Goal: Information Seeking & Learning: Learn about a topic

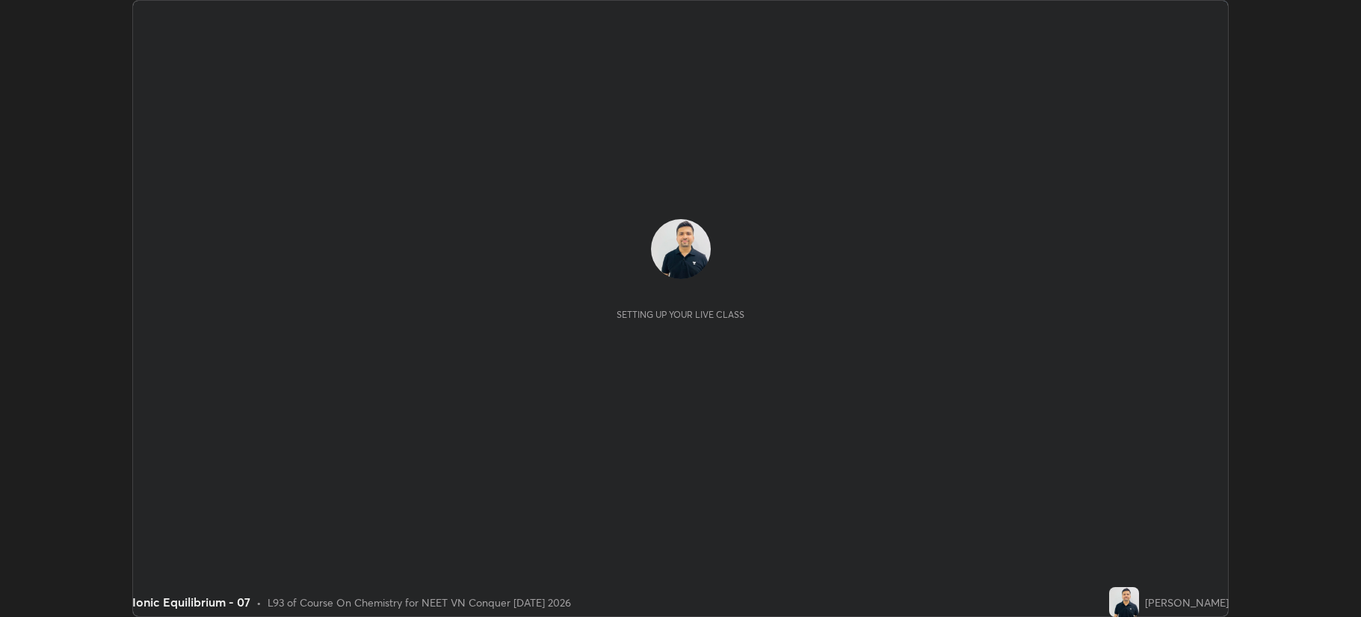
scroll to position [617, 1360]
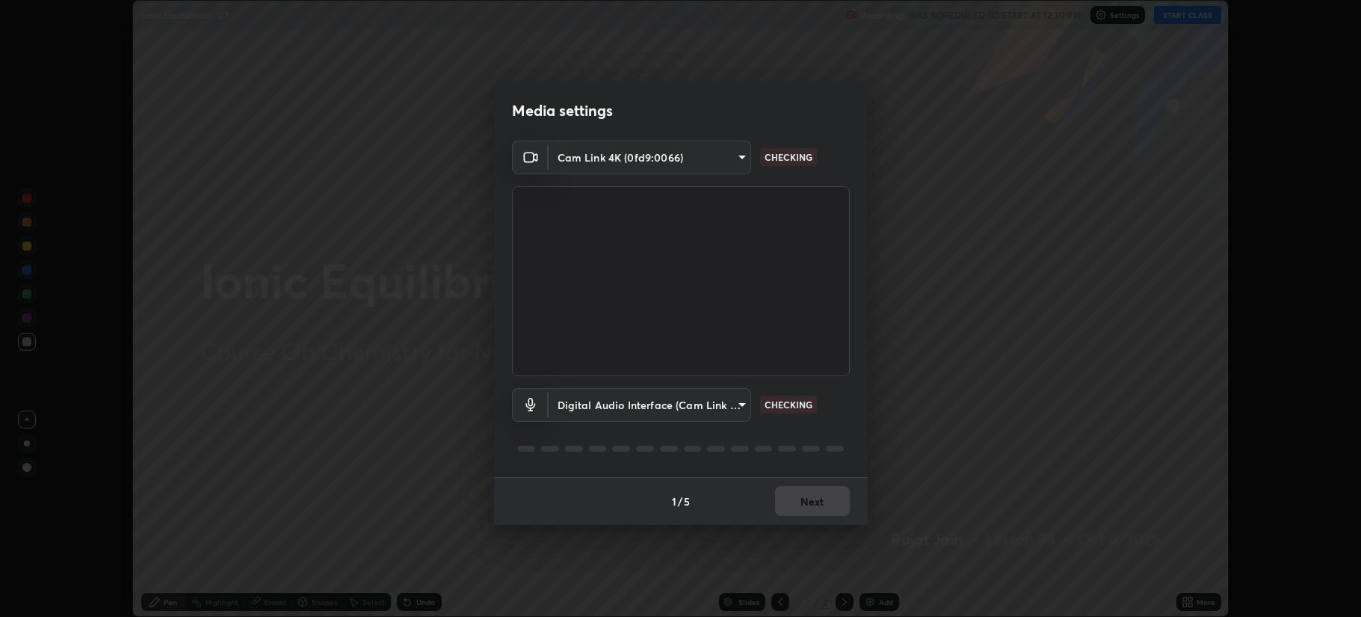
type input "b514d6723dd4d3c471526cd53b1784ca3f70d9044c5aa72a57affb8596088c16"
type input "4b0bcb73a5cd5ad7ac8f15a43def5814917f8cfc26a0fcb8ea41dee10f63b9ca"
click at [806, 498] on button "Next" at bounding box center [812, 501] width 75 height 30
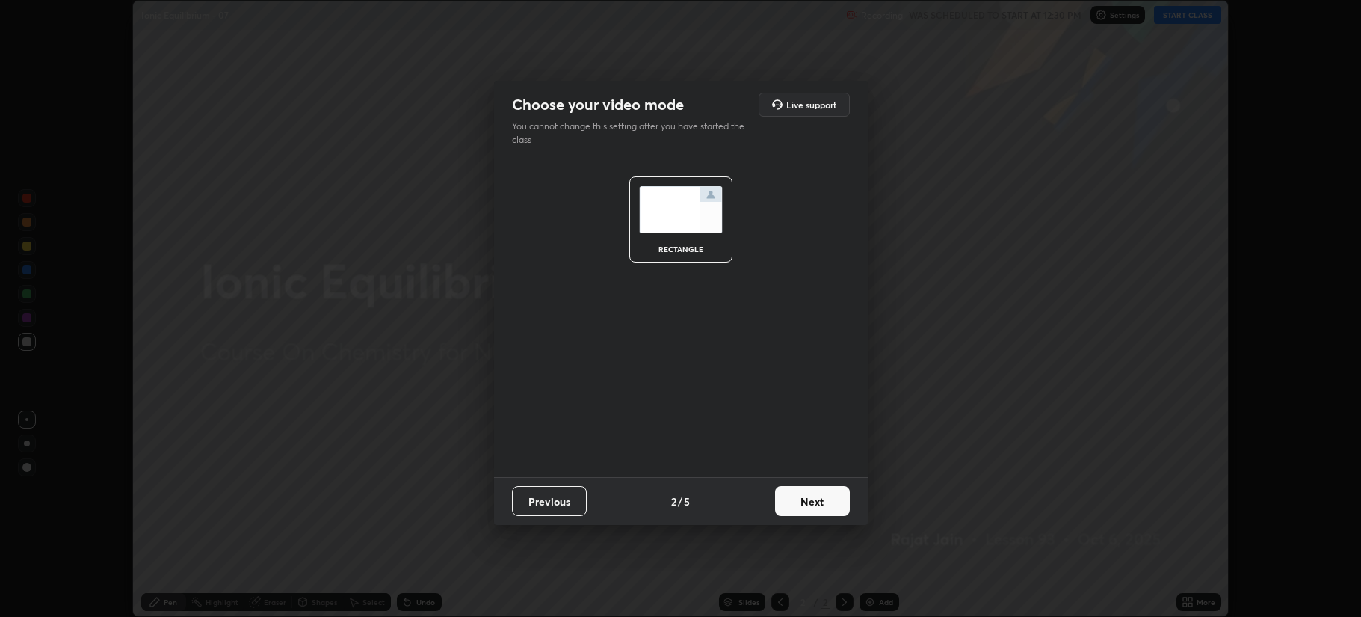
click at [807, 500] on button "Next" at bounding box center [812, 501] width 75 height 30
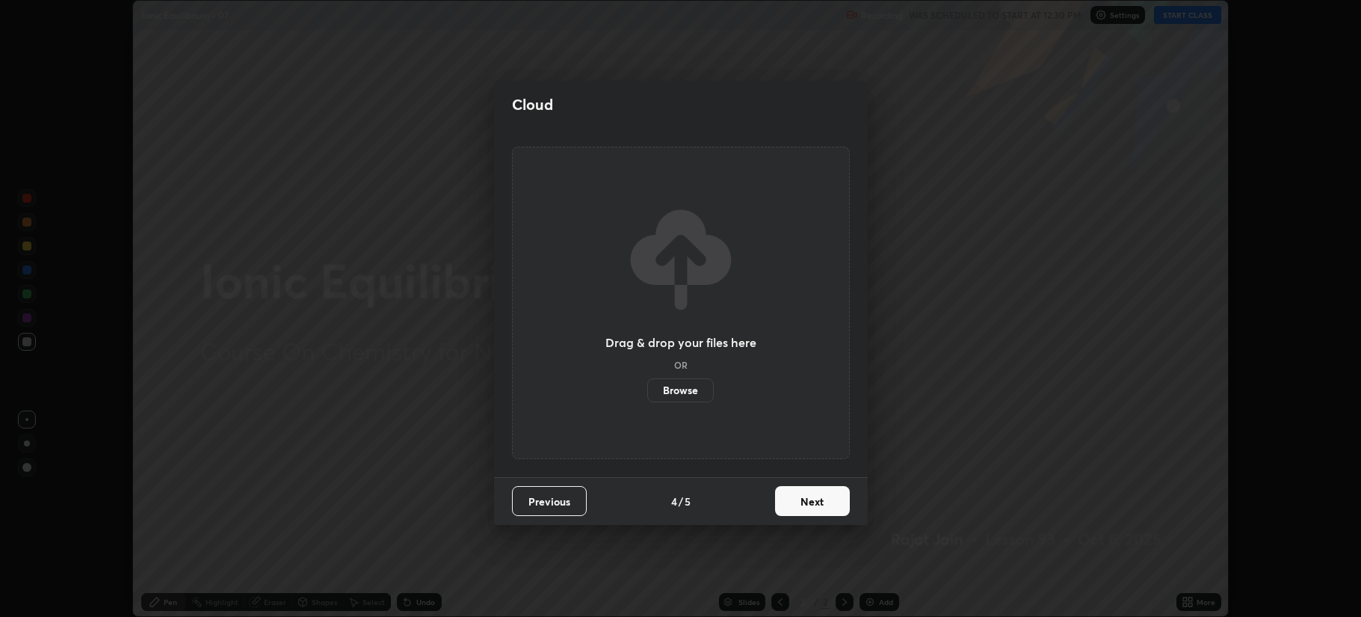
click at [805, 499] on button "Next" at bounding box center [812, 501] width 75 height 30
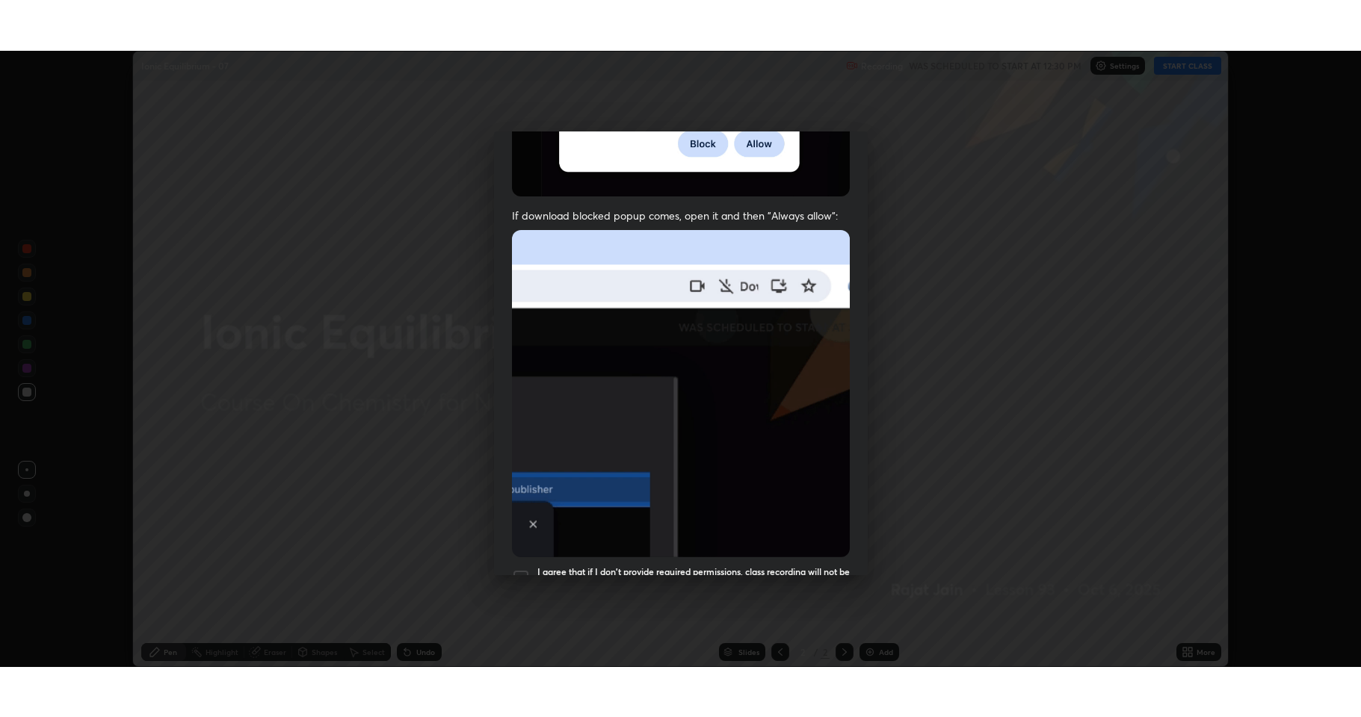
scroll to position [303, 0]
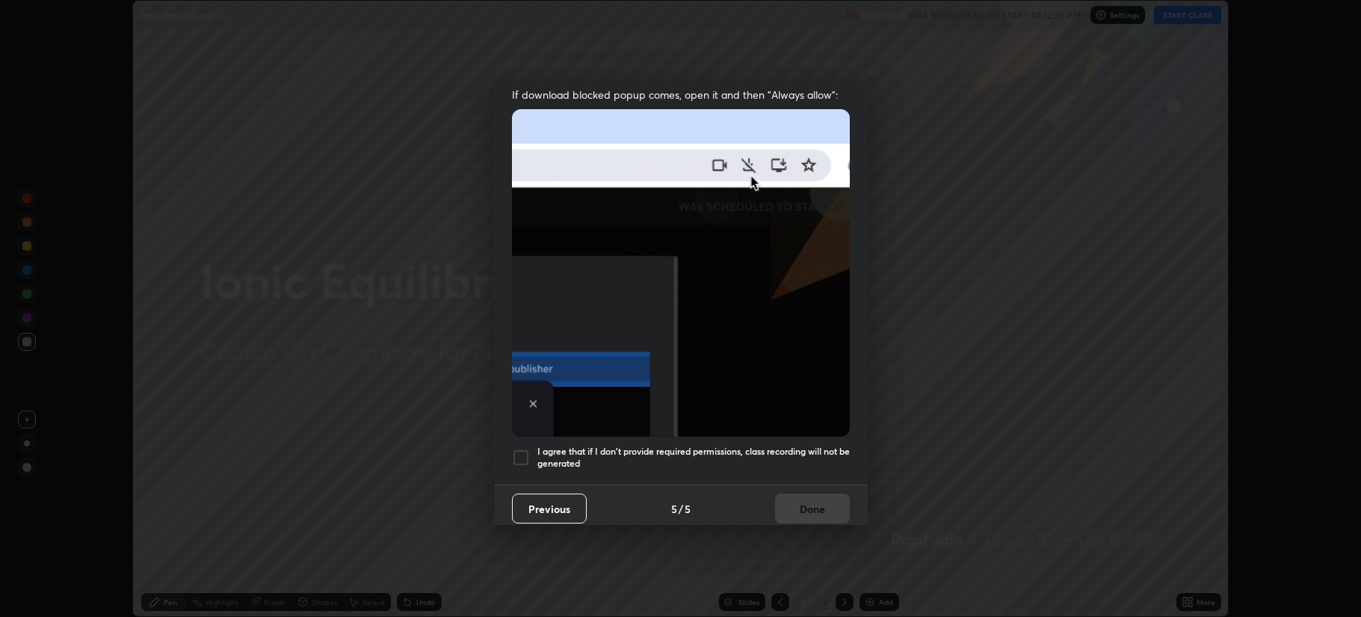
click at [525, 448] on div at bounding box center [521, 457] width 18 height 18
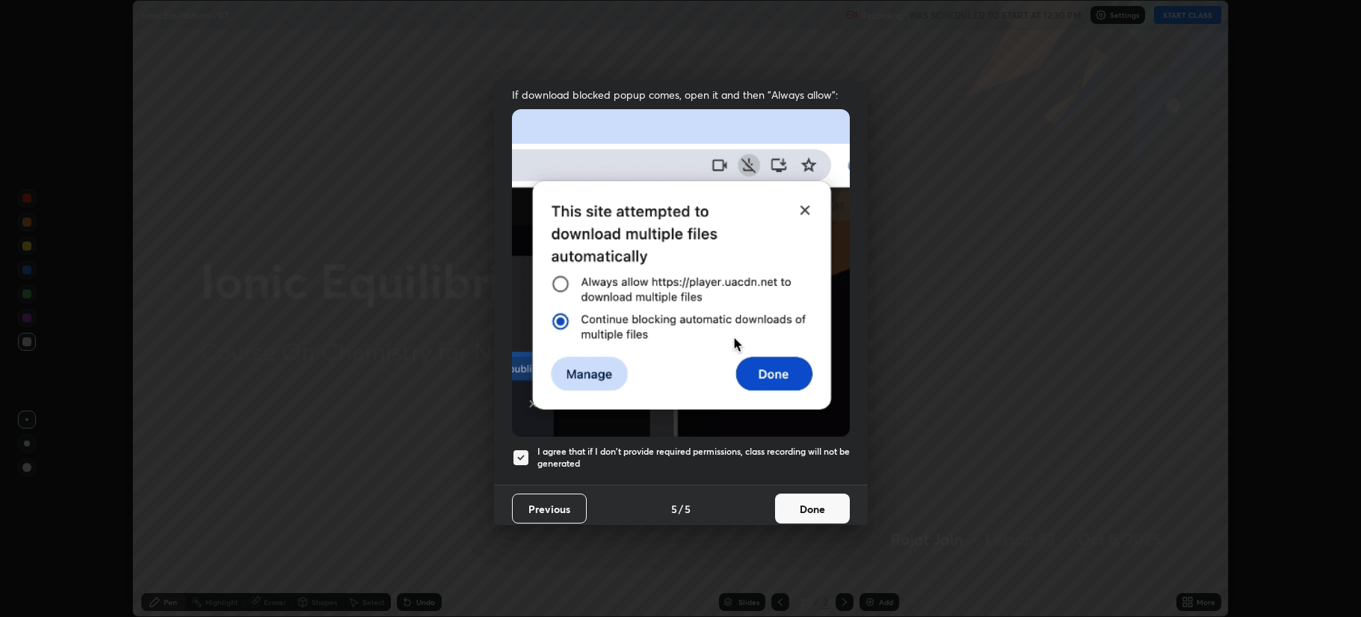
click at [803, 504] on button "Done" at bounding box center [812, 508] width 75 height 30
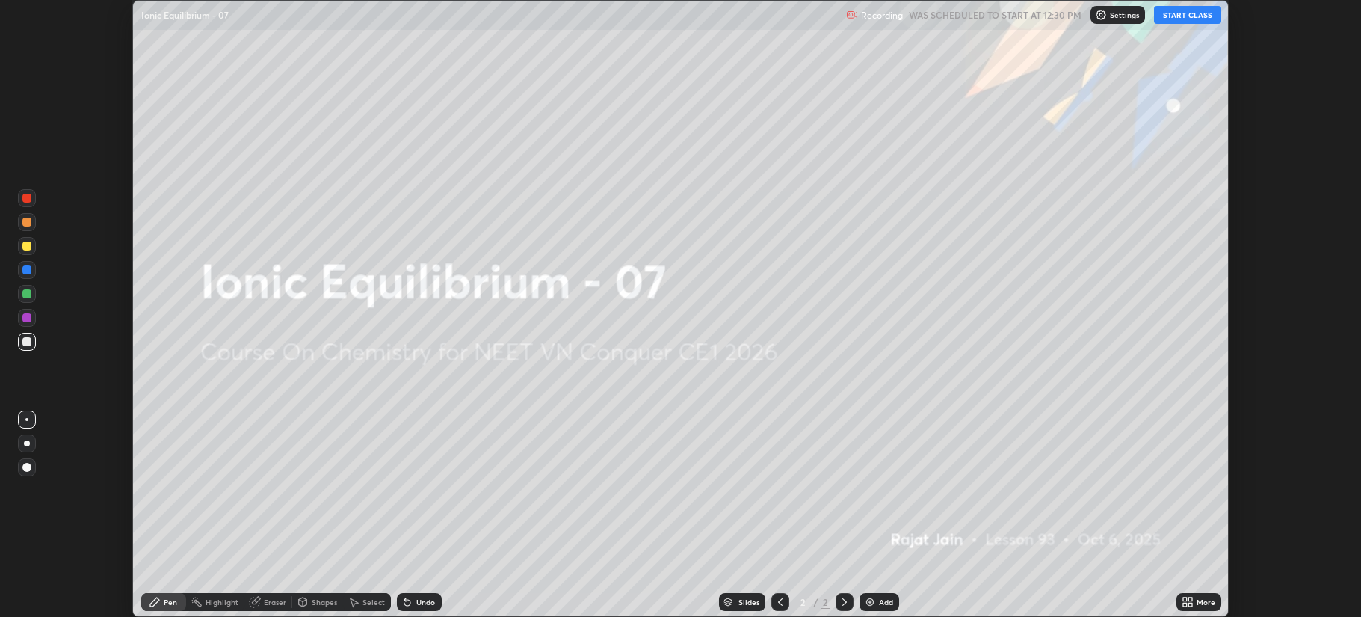
click at [1187, 13] on button "START CLASS" at bounding box center [1187, 15] width 67 height 18
click at [1212, 593] on div "More" at bounding box center [1198, 602] width 45 height 18
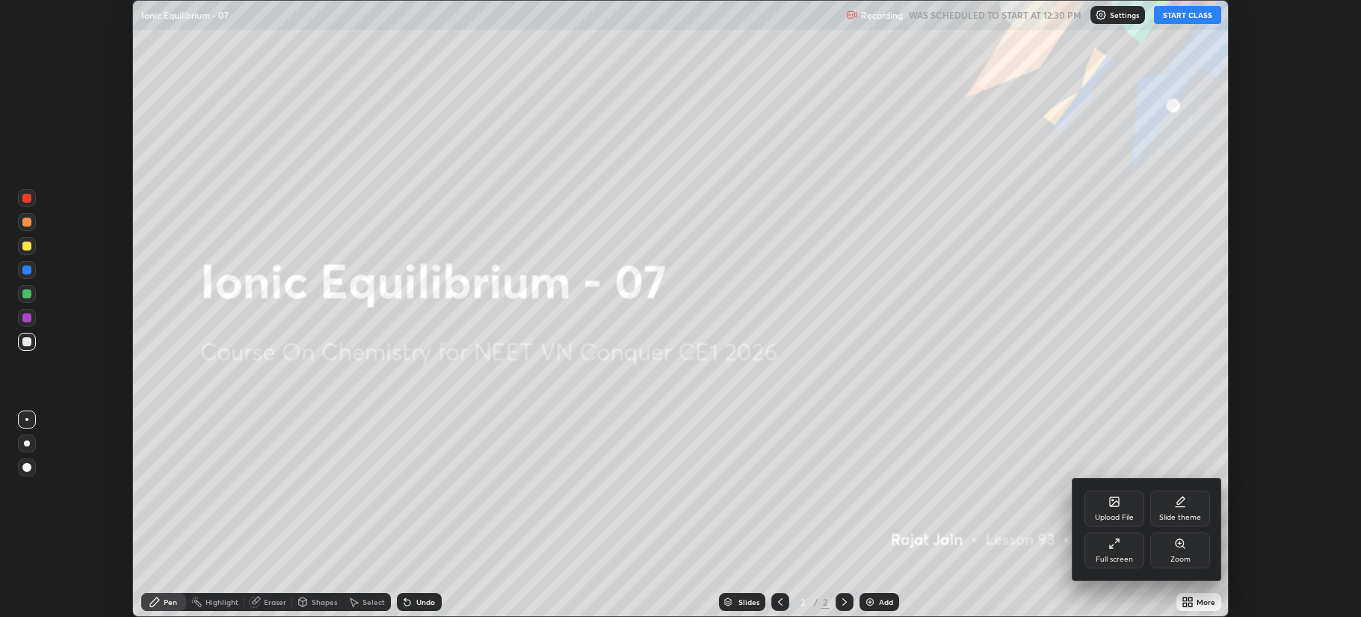
click at [1121, 548] on div "Full screen" at bounding box center [1114, 550] width 60 height 36
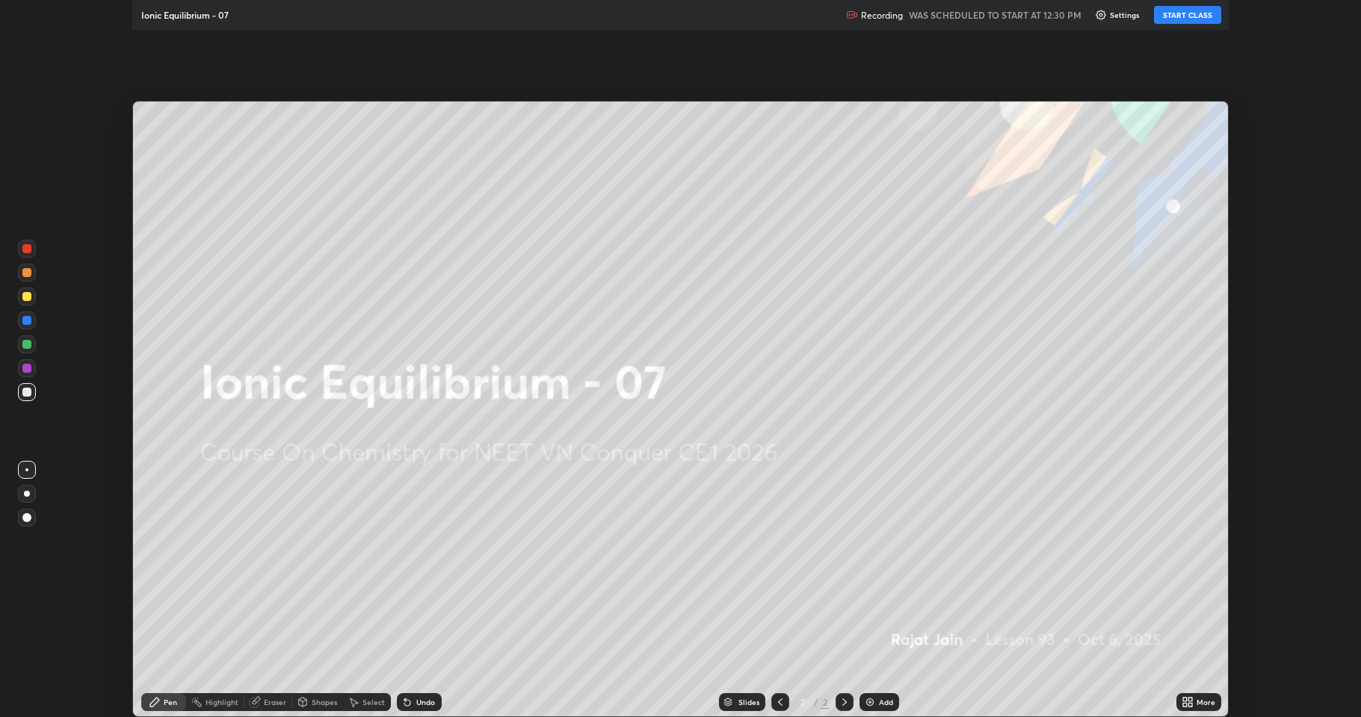
scroll to position [717, 1361]
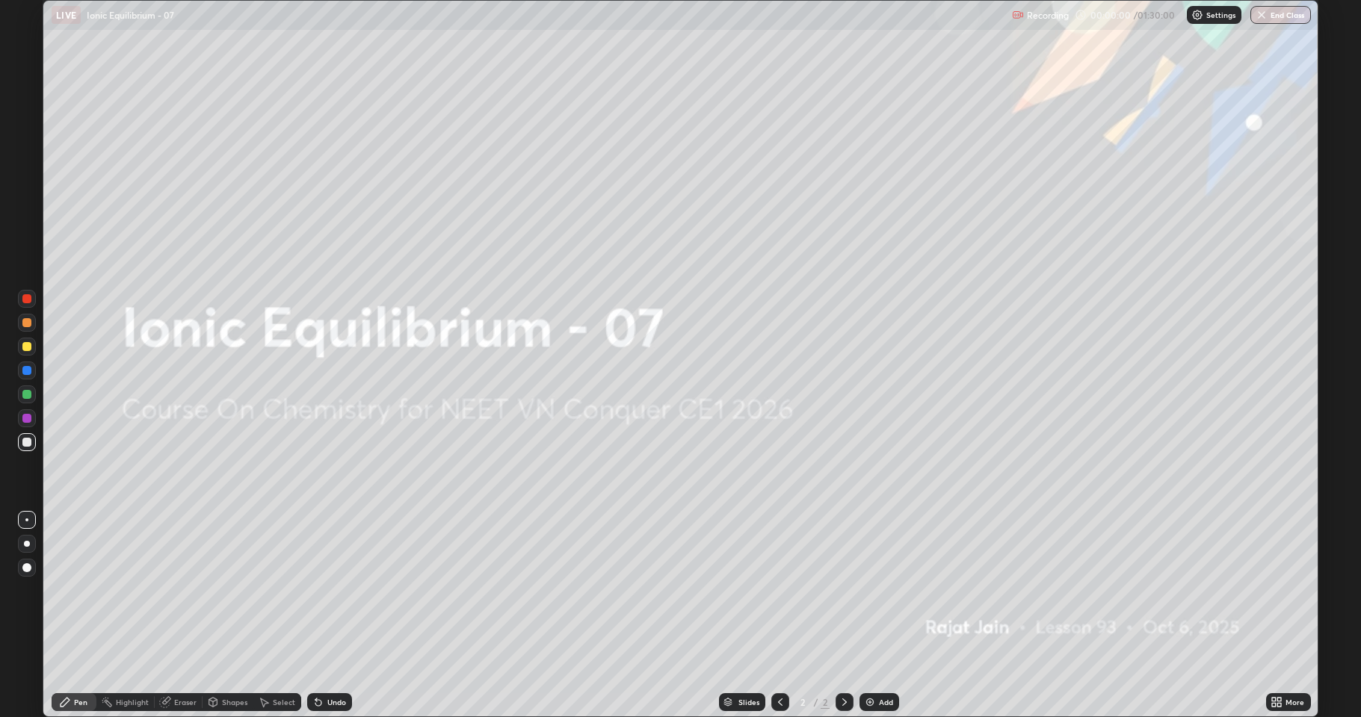
click at [879, 616] on div "Add" at bounding box center [886, 702] width 14 height 7
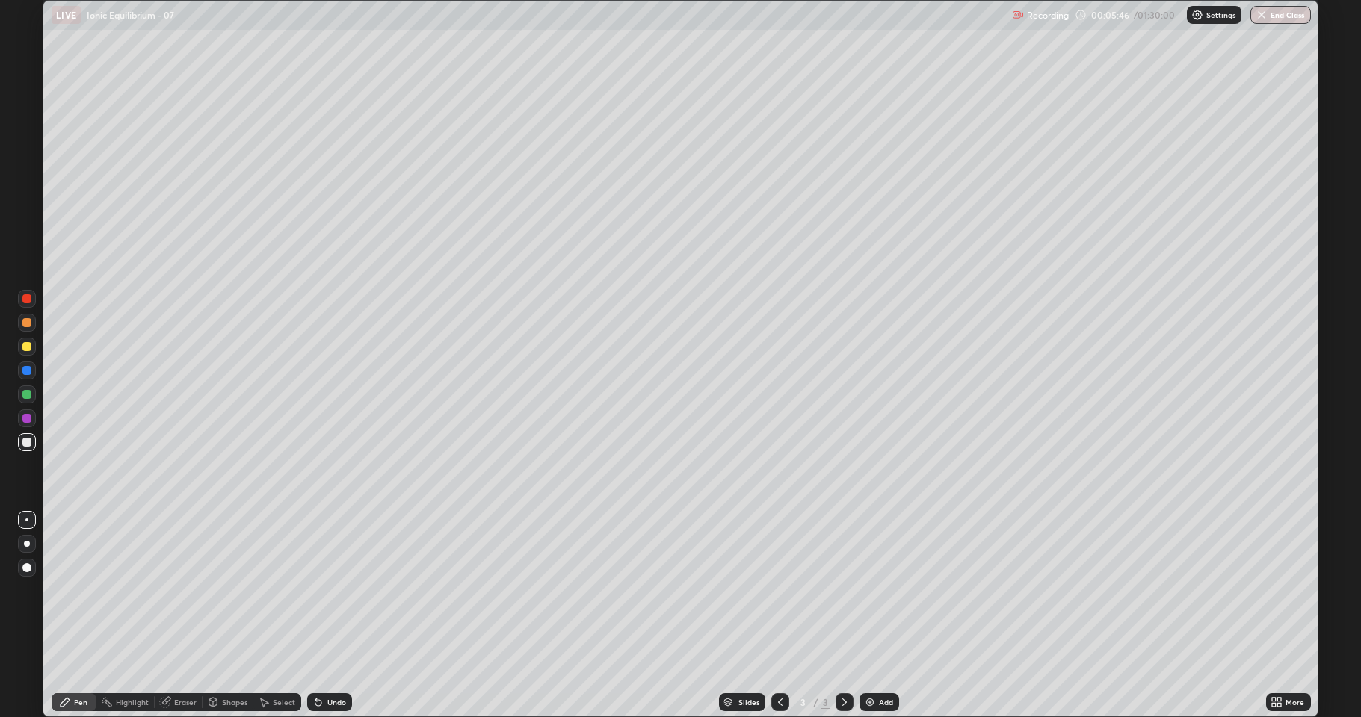
click at [320, 616] on icon at bounding box center [318, 703] width 6 height 6
click at [327, 616] on div "Undo" at bounding box center [336, 702] width 19 height 7
click at [330, 616] on div "Undo" at bounding box center [329, 703] width 45 height 18
click at [324, 616] on div "Undo" at bounding box center [329, 703] width 45 height 18
click at [331, 616] on div "Undo" at bounding box center [336, 702] width 19 height 7
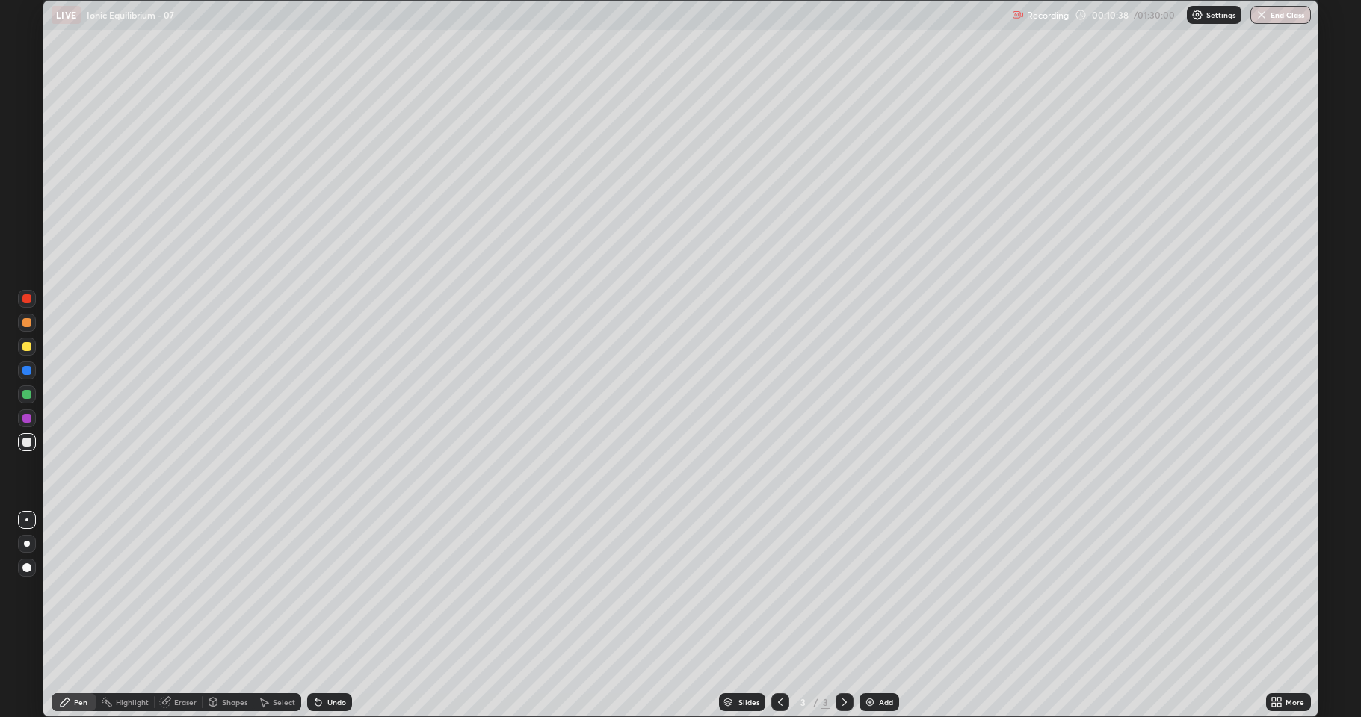
click at [883, 616] on div "Add" at bounding box center [886, 702] width 14 height 7
click at [328, 616] on div "Undo" at bounding box center [336, 702] width 19 height 7
click at [331, 616] on div "Undo" at bounding box center [336, 702] width 19 height 7
click at [332, 616] on div "Undo" at bounding box center [336, 702] width 19 height 7
click at [323, 616] on div "Undo" at bounding box center [329, 703] width 45 height 18
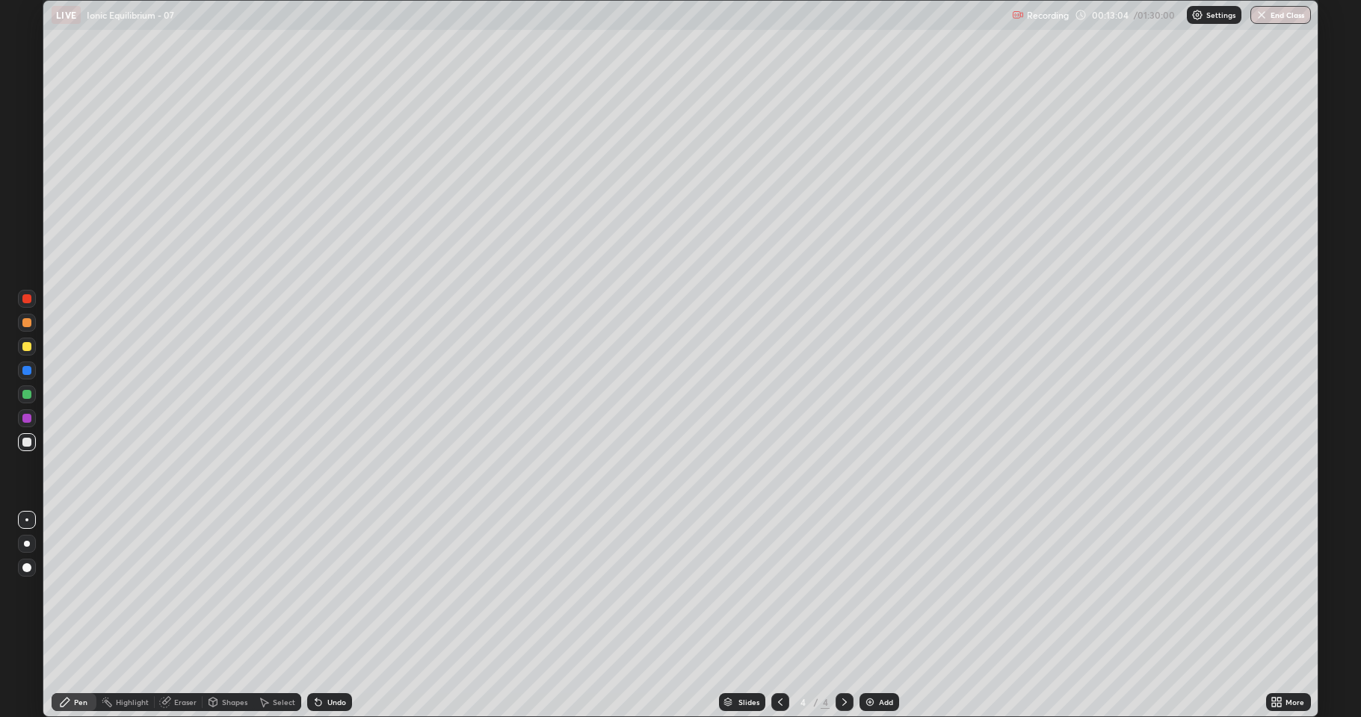
click at [327, 616] on div "Undo" at bounding box center [336, 702] width 19 height 7
click at [328, 616] on div "Undo" at bounding box center [336, 702] width 19 height 7
click at [329, 616] on div "Undo" at bounding box center [336, 702] width 19 height 7
click at [331, 616] on div "Undo" at bounding box center [329, 703] width 45 height 18
click at [332, 616] on div "Undo" at bounding box center [329, 703] width 45 height 18
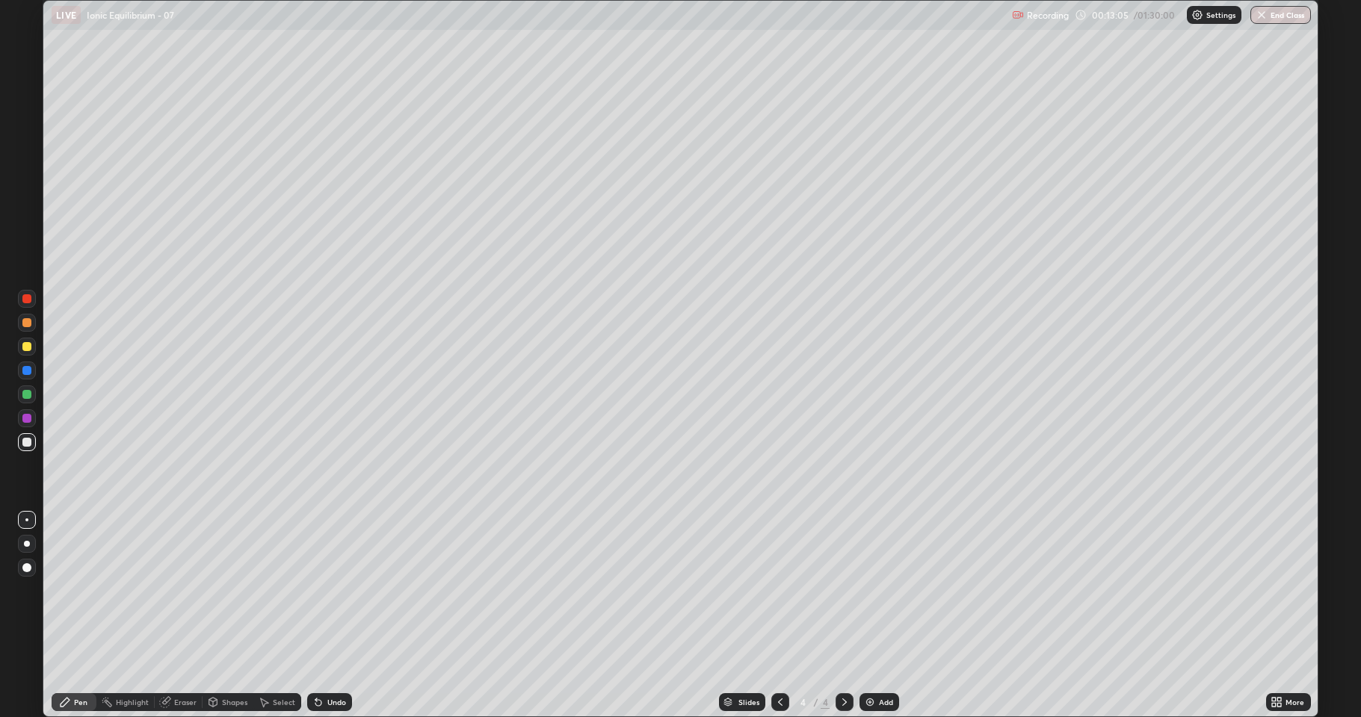
click at [331, 616] on div "Undo" at bounding box center [336, 702] width 19 height 7
click at [330, 616] on div "Undo" at bounding box center [336, 702] width 19 height 7
click at [327, 616] on div "Undo" at bounding box center [336, 702] width 19 height 7
click at [879, 616] on div "Add" at bounding box center [886, 702] width 14 height 7
click at [179, 616] on div "Eraser" at bounding box center [185, 702] width 22 height 7
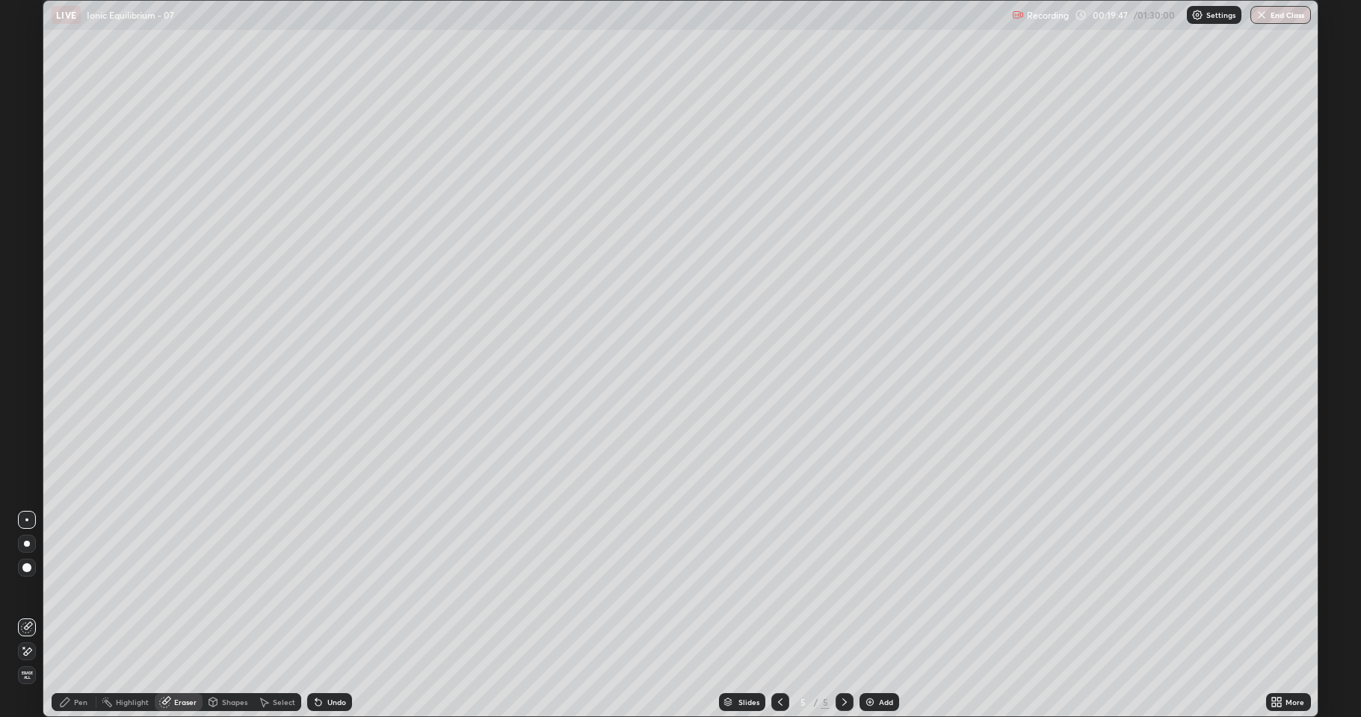
click at [75, 616] on div "Pen" at bounding box center [80, 702] width 13 height 7
click at [333, 616] on div "Undo" at bounding box center [336, 702] width 19 height 7
click at [321, 616] on div "Undo" at bounding box center [329, 703] width 45 height 18
click at [176, 616] on div "Eraser" at bounding box center [179, 703] width 48 height 18
click at [74, 616] on div "Pen" at bounding box center [80, 702] width 13 height 7
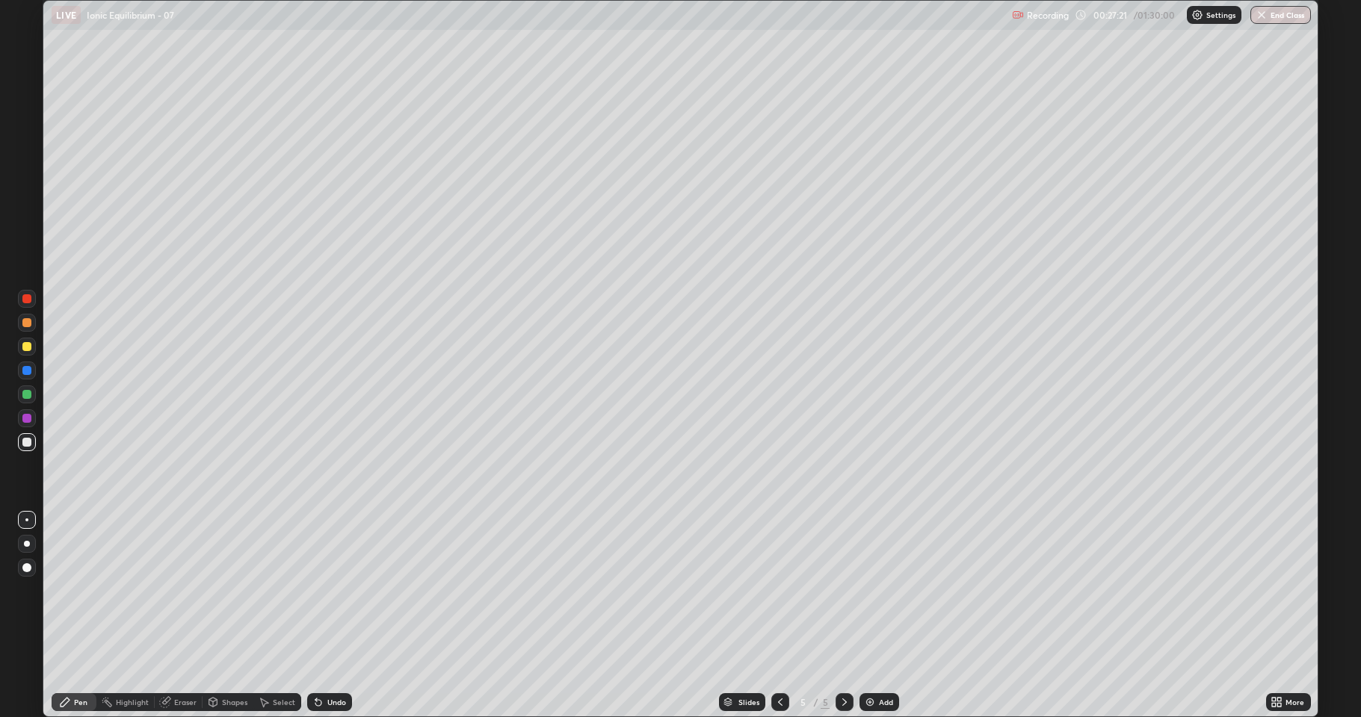
click at [179, 616] on div "Eraser" at bounding box center [185, 702] width 22 height 7
click at [81, 616] on div "Pen" at bounding box center [80, 702] width 13 height 7
click at [879, 616] on div "Add" at bounding box center [879, 703] width 40 height 18
click at [327, 616] on div "Undo" at bounding box center [329, 703] width 45 height 18
click at [881, 616] on div "Add" at bounding box center [879, 703] width 40 height 18
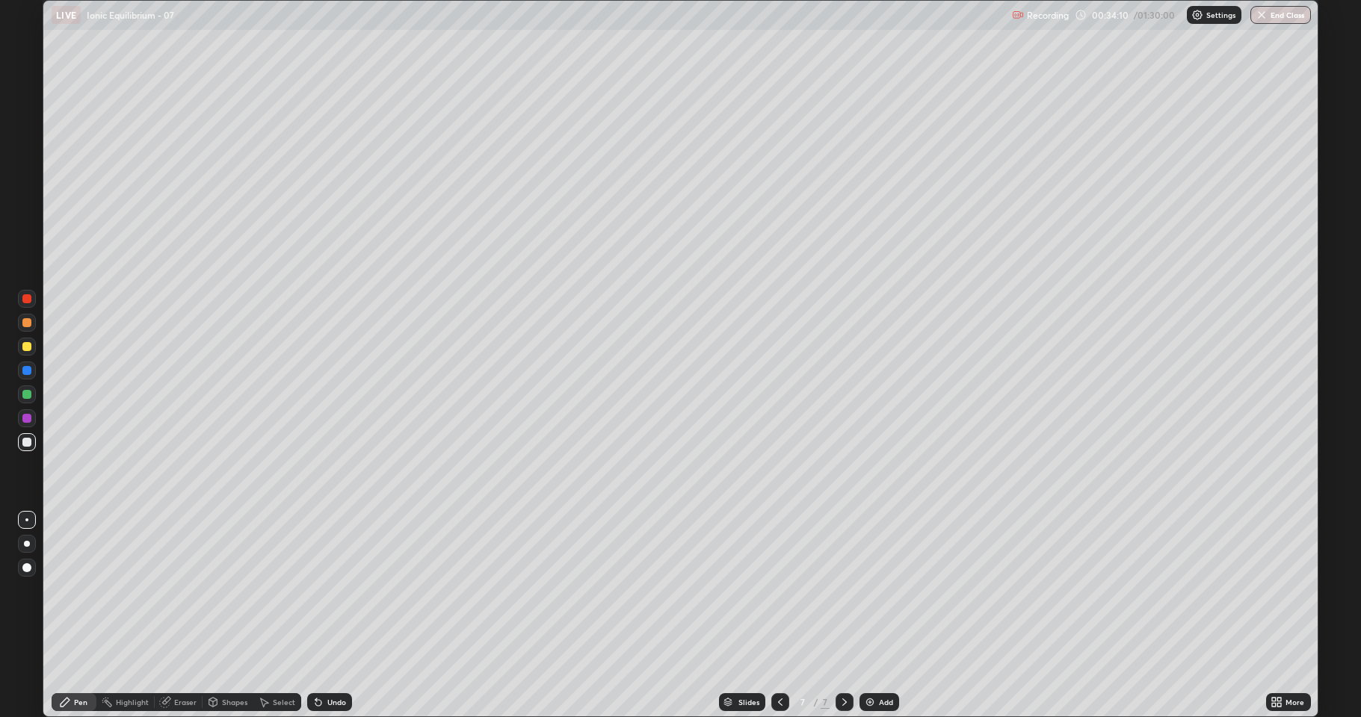
click at [329, 616] on div "Undo" at bounding box center [336, 702] width 19 height 7
click at [316, 616] on icon at bounding box center [318, 703] width 6 height 6
click at [877, 616] on div "Add" at bounding box center [879, 703] width 40 height 18
click at [874, 616] on img at bounding box center [870, 703] width 12 height 12
click at [780, 616] on div at bounding box center [780, 703] width 18 height 18
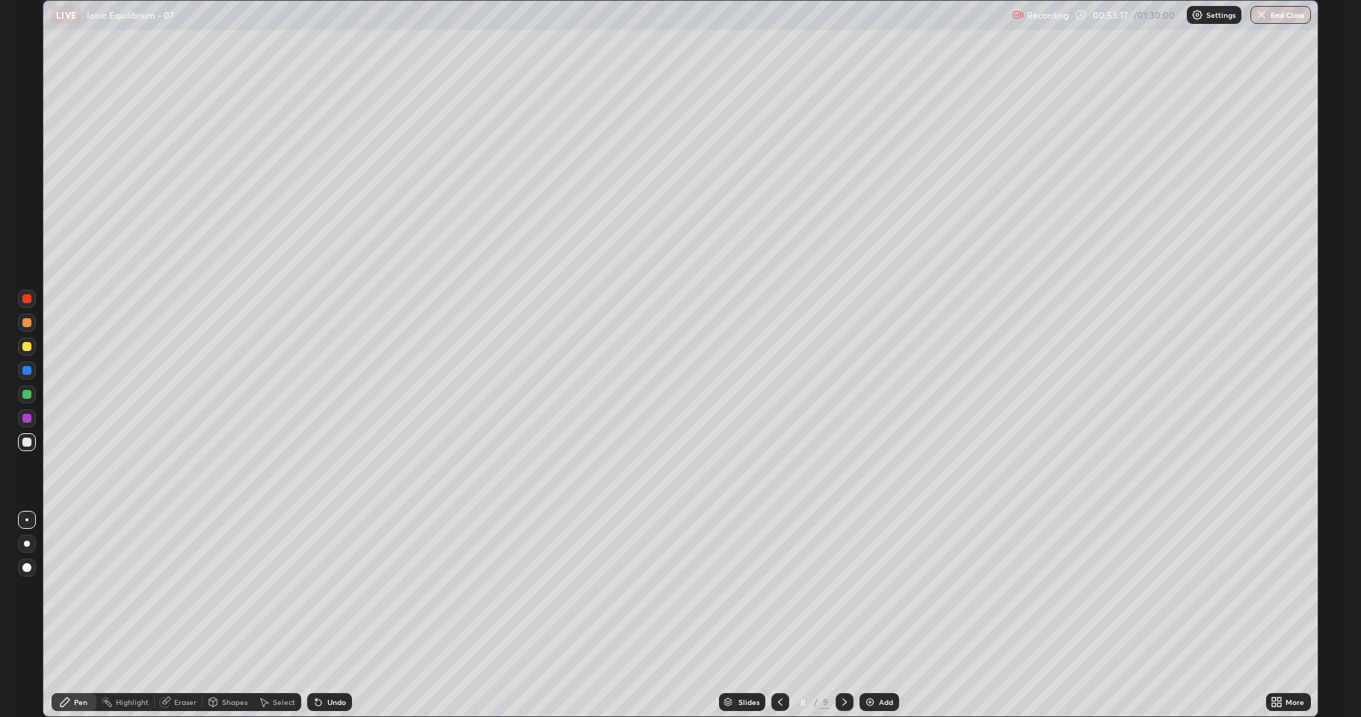
click at [870, 616] on div "Add" at bounding box center [879, 703] width 40 height 18
click at [874, 616] on img at bounding box center [871, 703] width 12 height 12
click at [22, 341] on div at bounding box center [27, 347] width 18 height 18
click at [27, 442] on div at bounding box center [26, 442] width 9 height 9
click at [328, 616] on div "Undo" at bounding box center [336, 702] width 19 height 7
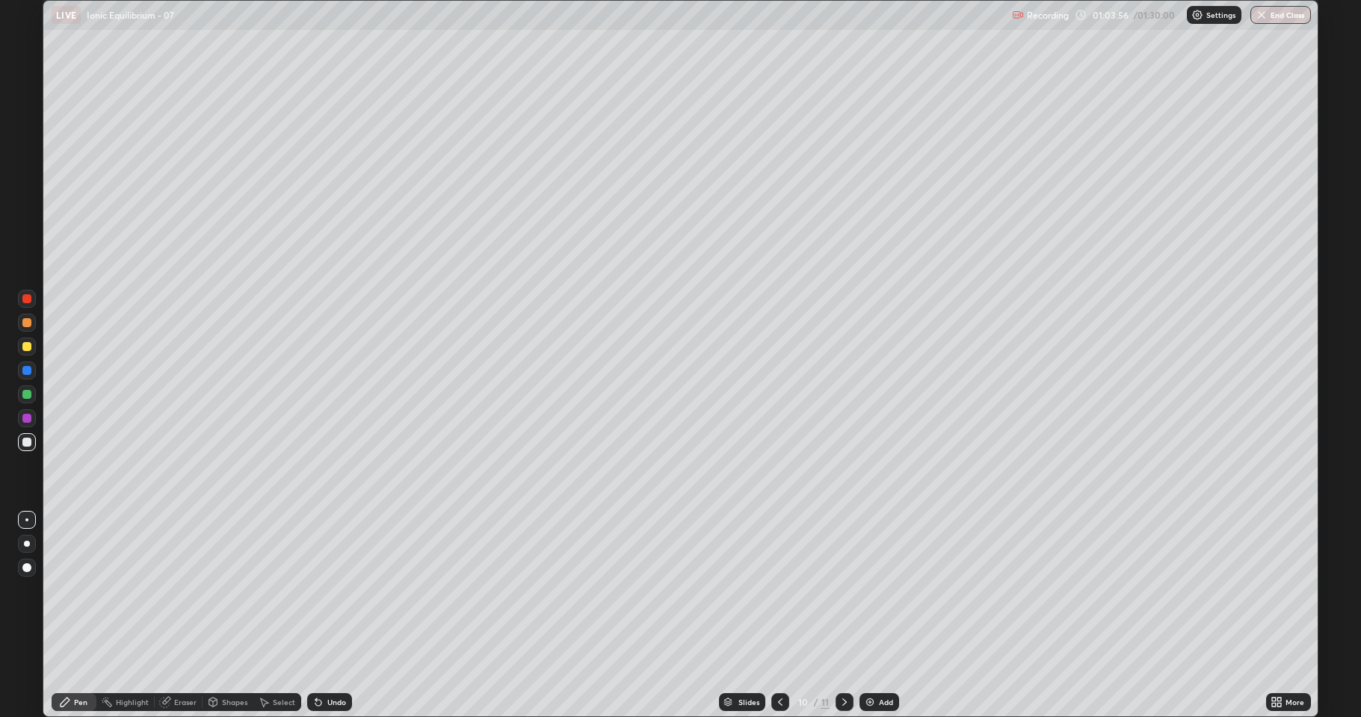
click at [324, 616] on div "Undo" at bounding box center [329, 703] width 45 height 18
click at [331, 616] on div "Undo" at bounding box center [329, 703] width 45 height 18
click at [333, 616] on div "Undo" at bounding box center [329, 703] width 45 height 18
click at [330, 616] on div "Undo" at bounding box center [336, 702] width 19 height 7
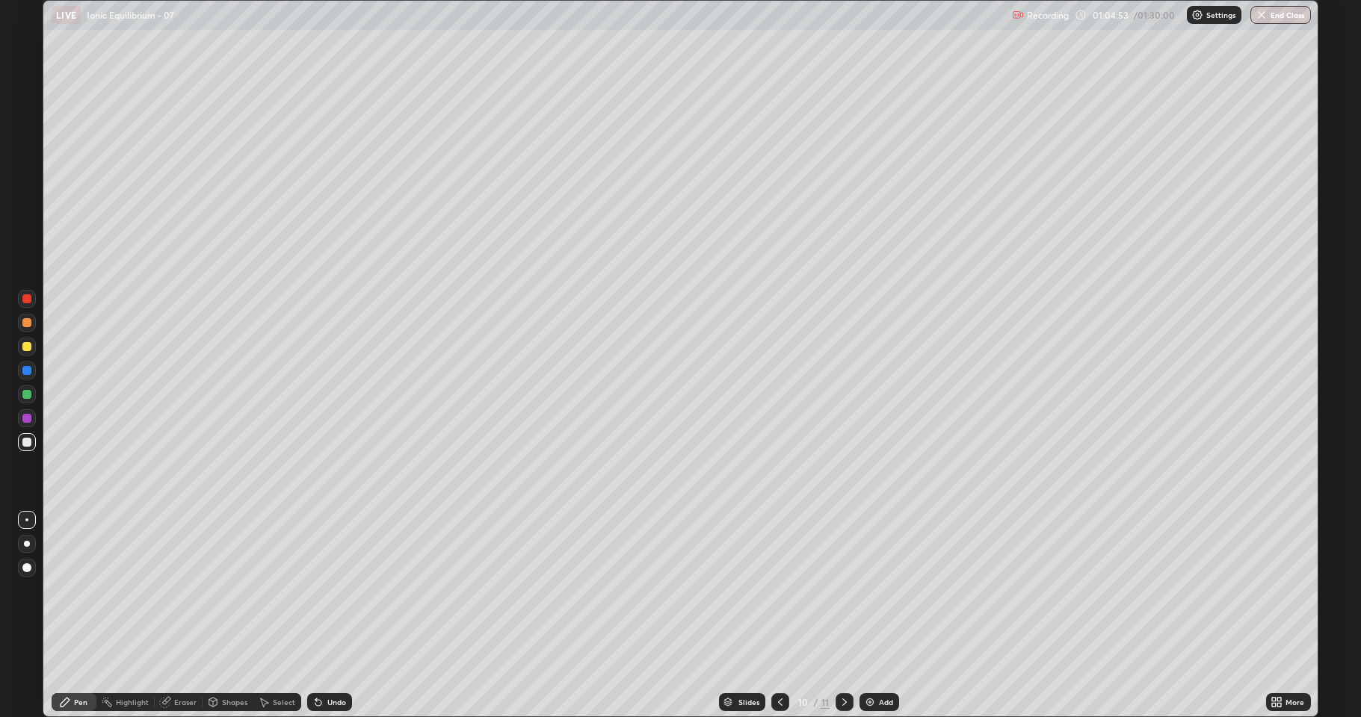
click at [327, 616] on div "Undo" at bounding box center [336, 702] width 19 height 7
click at [321, 616] on icon at bounding box center [318, 703] width 12 height 12
click at [316, 616] on icon at bounding box center [318, 703] width 6 height 6
click at [327, 616] on div "Undo" at bounding box center [336, 702] width 19 height 7
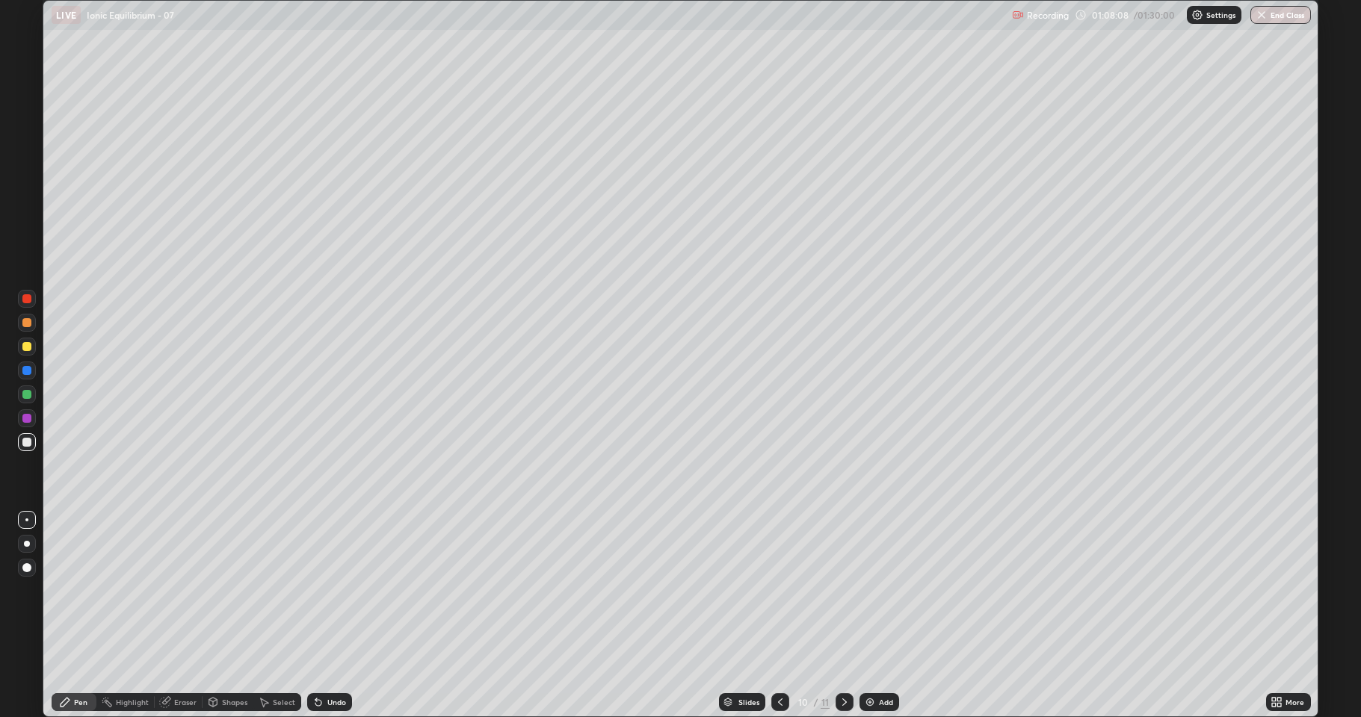
click at [331, 616] on div "Undo" at bounding box center [336, 702] width 19 height 7
click at [332, 616] on div "Undo" at bounding box center [336, 702] width 19 height 7
click at [324, 616] on div "Undo" at bounding box center [329, 703] width 45 height 18
click at [877, 616] on div "Add" at bounding box center [879, 703] width 40 height 18
click at [779, 616] on icon at bounding box center [780, 703] width 12 height 12
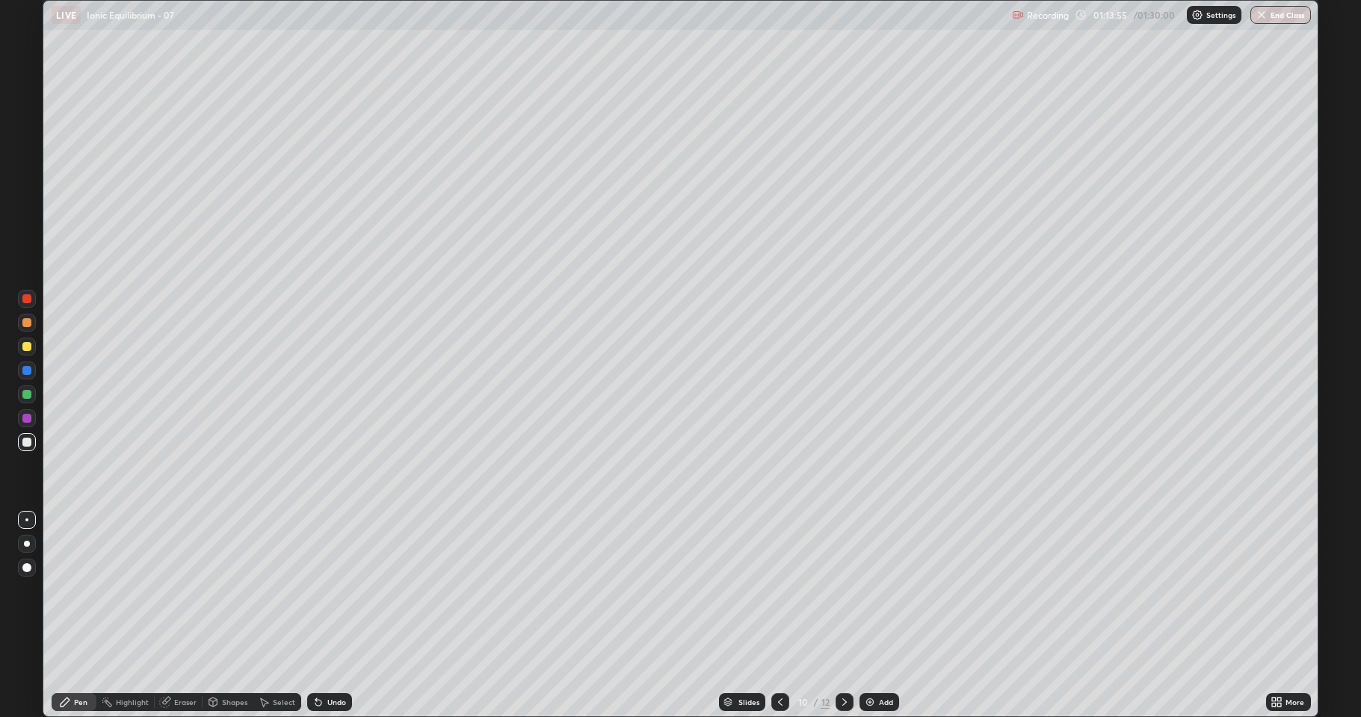
click at [874, 616] on img at bounding box center [870, 703] width 12 height 12
click at [333, 616] on div "Undo" at bounding box center [336, 702] width 19 height 7
click at [327, 616] on div "Undo" at bounding box center [336, 702] width 19 height 7
click at [321, 616] on icon at bounding box center [318, 703] width 12 height 12
click at [1283, 19] on button "End Class" at bounding box center [1280, 15] width 61 height 18
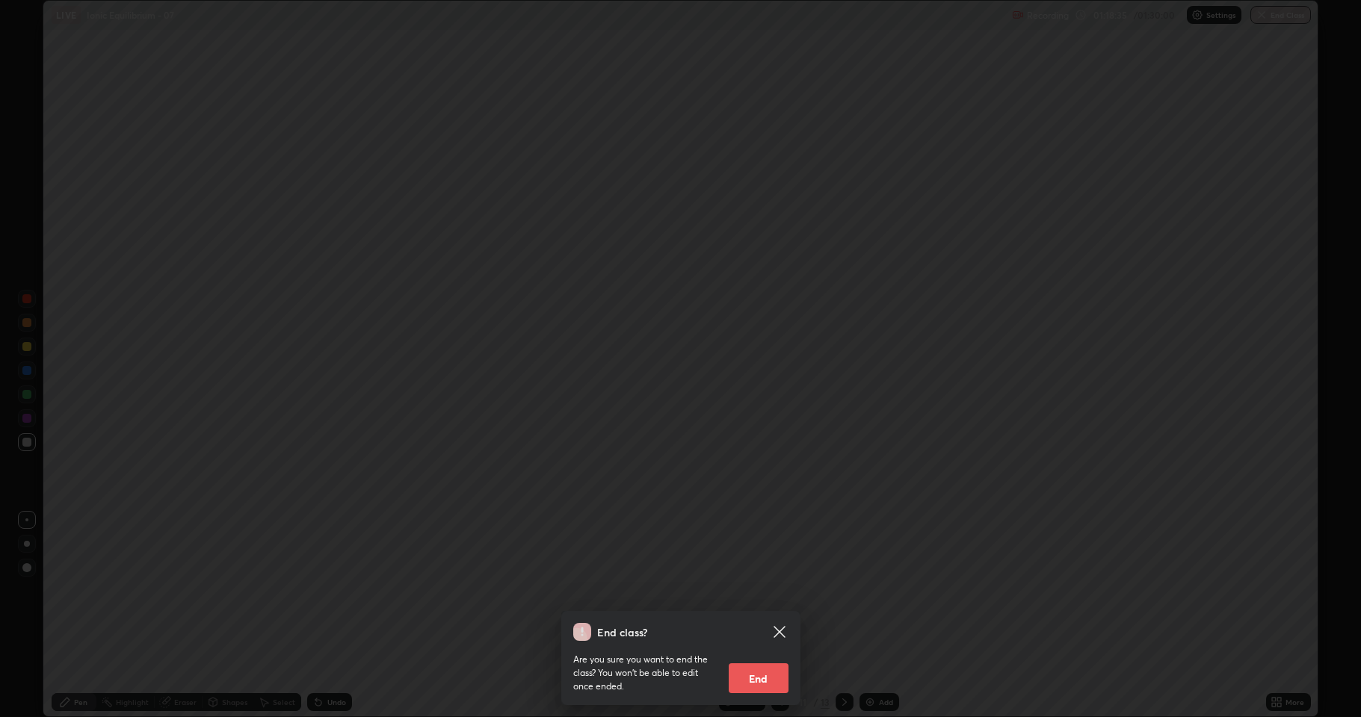
click at [760, 616] on button "End" at bounding box center [759, 679] width 60 height 30
